Goal: Information Seeking & Learning: Stay updated

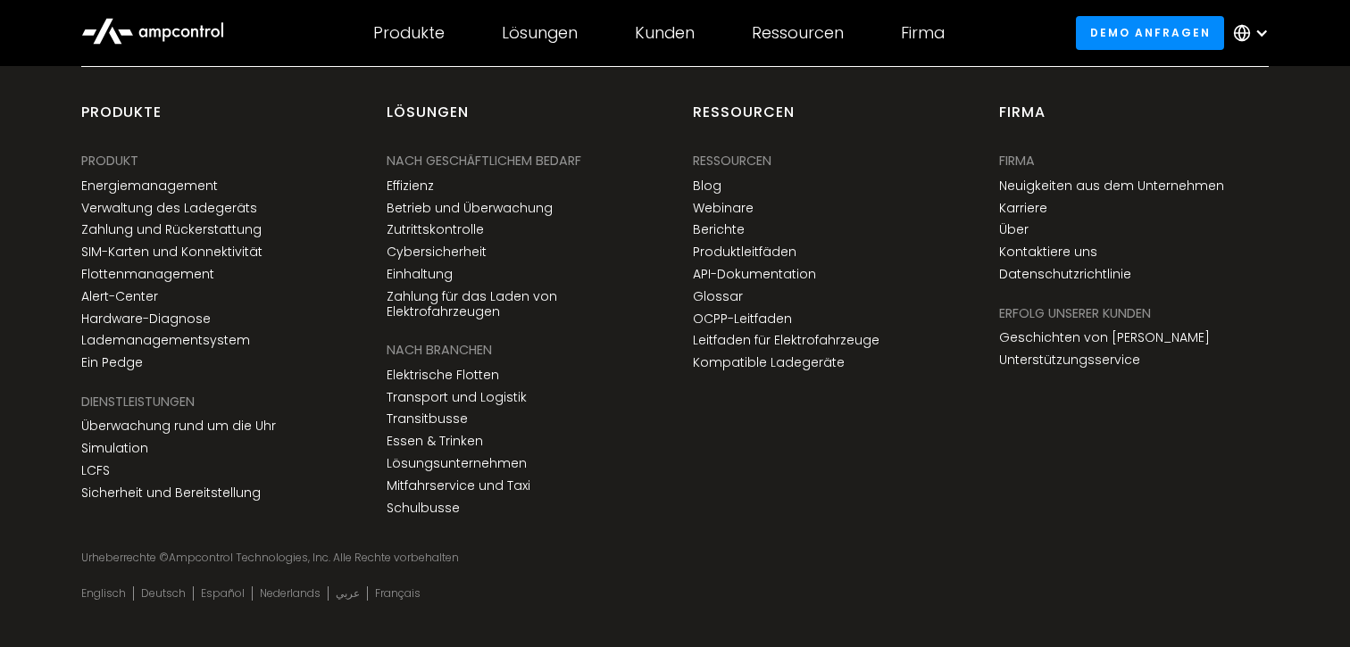
scroll to position [6896, 0]
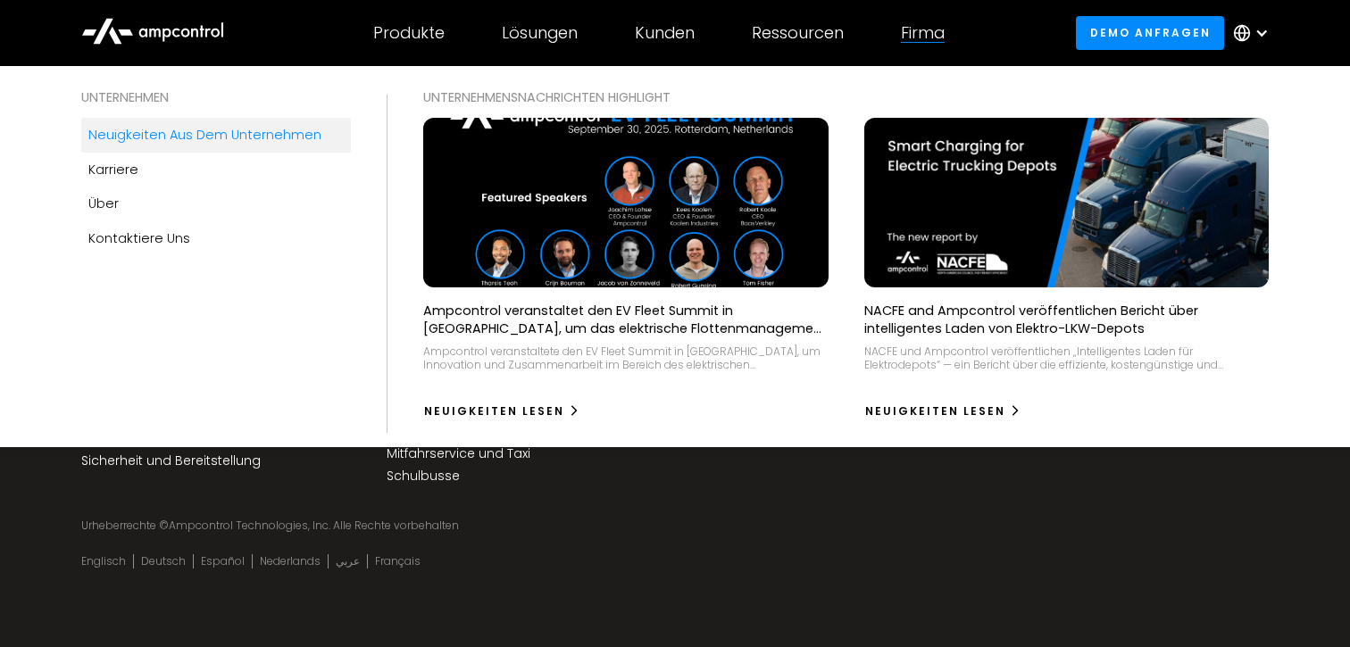
click at [161, 131] on div "Neuigkeiten aus dem Unternehmen" at bounding box center [204, 135] width 233 height 20
